Goal: Task Accomplishment & Management: Use online tool/utility

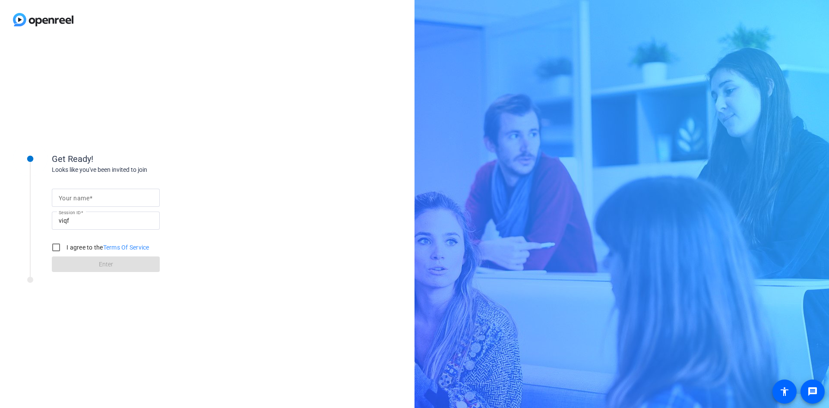
drag, startPoint x: 111, startPoint y: 197, endPoint x: 112, endPoint y: 201, distance: 4.5
click at [111, 197] on input "Your name" at bounding box center [106, 198] width 94 height 10
type input "[PERSON_NAME]"
click at [276, 133] on div "Get Ready! Looks like you've been invited to join Your name [PERSON_NAME] Sessi…" at bounding box center [207, 223] width 415 height 369
click at [54, 248] on input "I agree to the Terms Of Service" at bounding box center [56, 247] width 17 height 17
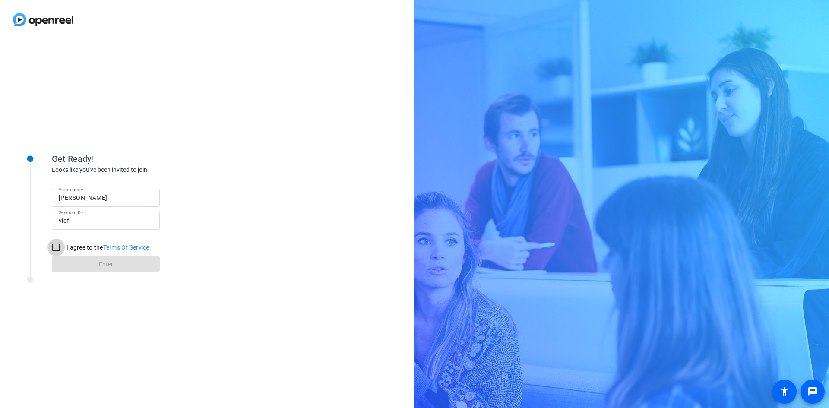
checkbox input "true"
click at [96, 268] on span at bounding box center [106, 264] width 108 height 21
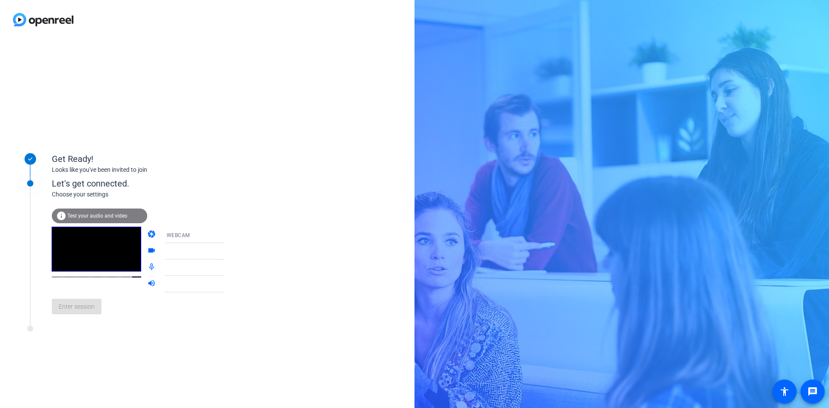
click at [81, 218] on span "Test your audio and video" at bounding box center [97, 216] width 60 height 6
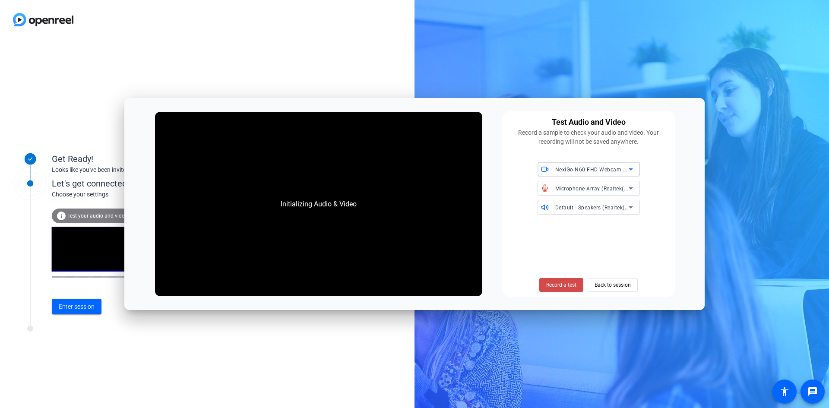
click at [559, 285] on span "Record a test" at bounding box center [561, 285] width 30 height 8
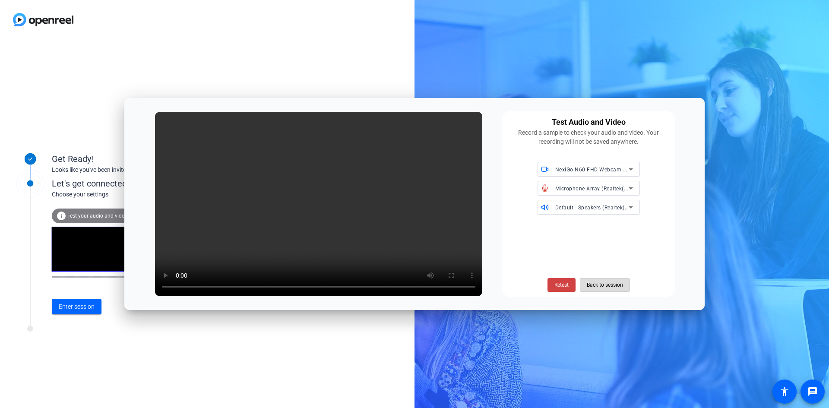
click at [608, 285] on span "Back to session" at bounding box center [605, 285] width 36 height 16
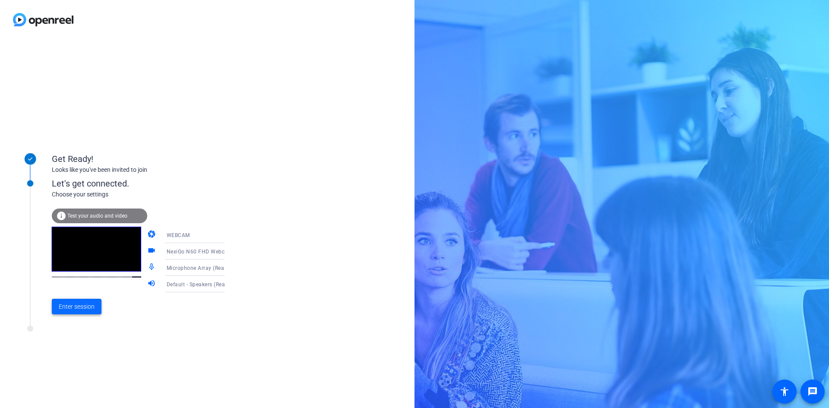
click at [73, 307] on span "Enter session" at bounding box center [77, 306] width 36 height 9
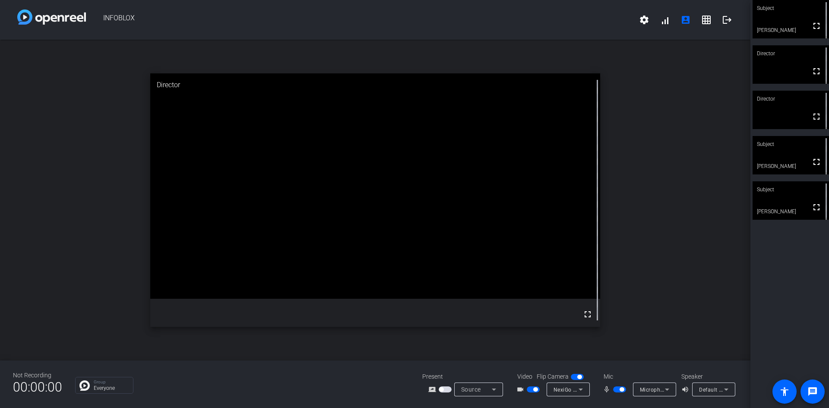
click at [615, 390] on span "button" at bounding box center [619, 389] width 13 height 6
click at [621, 388] on span "button" at bounding box center [619, 389] width 13 height 6
click at [616, 390] on span "button" at bounding box center [619, 389] width 13 height 6
drag, startPoint x: 622, startPoint y: 389, endPoint x: 704, endPoint y: 287, distance: 130.5
click at [622, 389] on span "button" at bounding box center [619, 389] width 13 height 6
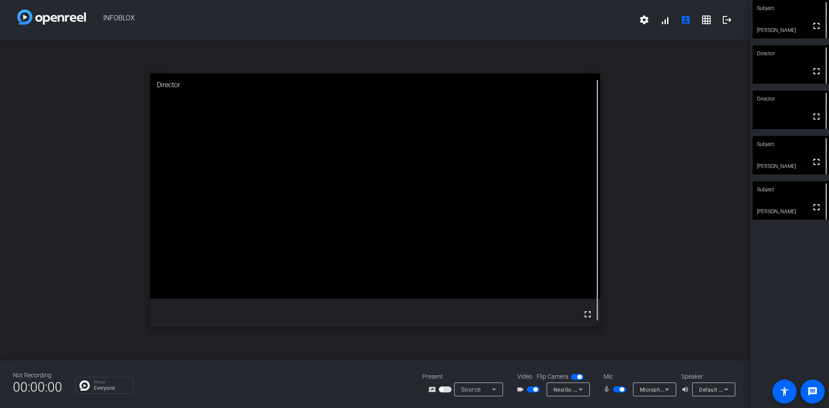
click at [615, 389] on span "button" at bounding box center [619, 389] width 13 height 6
click at [623, 389] on span "button" at bounding box center [619, 389] width 13 height 6
click at [615, 388] on span "button" at bounding box center [619, 389] width 13 height 6
click at [619, 389] on span "button" at bounding box center [619, 389] width 13 height 6
click at [616, 389] on span "button" at bounding box center [619, 389] width 13 height 6
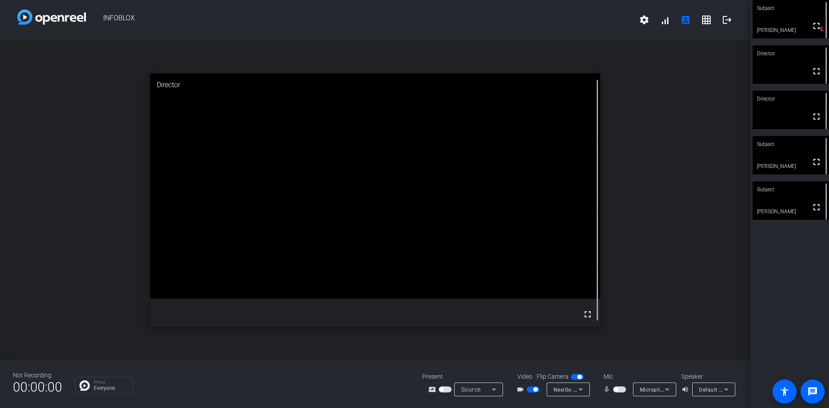
click at [619, 388] on span "button" at bounding box center [619, 389] width 13 height 6
click at [616, 390] on span "button" at bounding box center [619, 389] width 13 height 6
click at [619, 391] on span "button" at bounding box center [619, 389] width 13 height 6
click at [614, 388] on span "button" at bounding box center [619, 389] width 13 height 6
click at [621, 389] on span "button" at bounding box center [619, 389] width 13 height 6
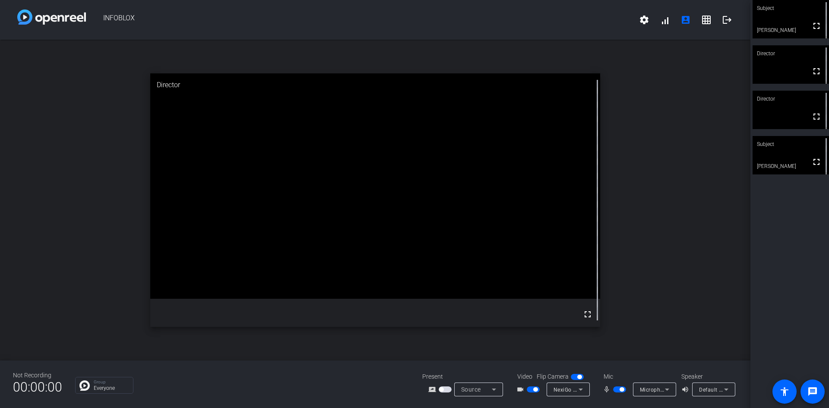
click at [616, 389] on span "button" at bounding box center [619, 389] width 13 height 6
click at [622, 390] on span "button" at bounding box center [619, 389] width 13 height 6
click at [727, 17] on mat-icon "logout" at bounding box center [727, 20] width 10 height 10
